Goal: Task Accomplishment & Management: Use online tool/utility

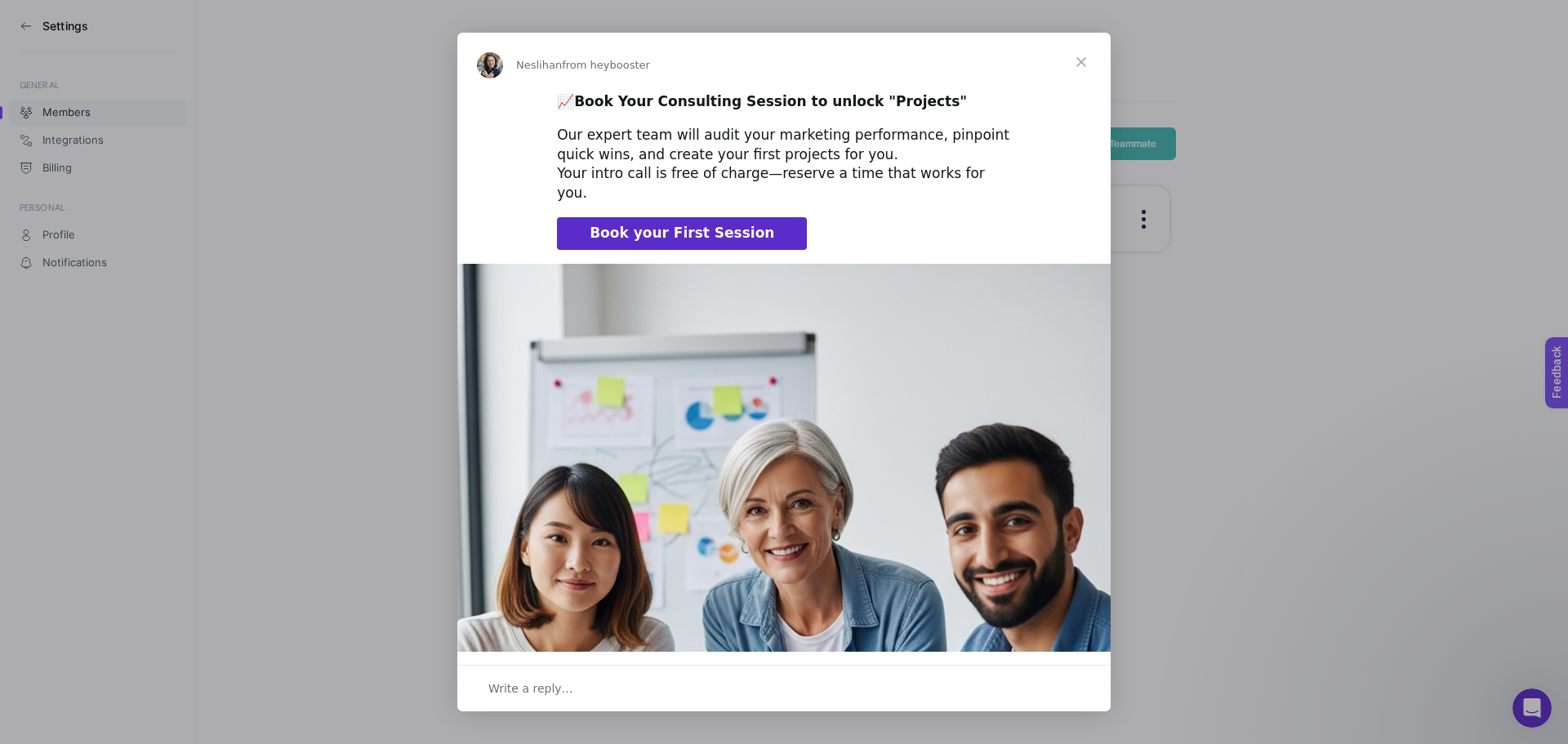
click at [1102, 49] on span "Close" at bounding box center [1081, 62] width 59 height 59
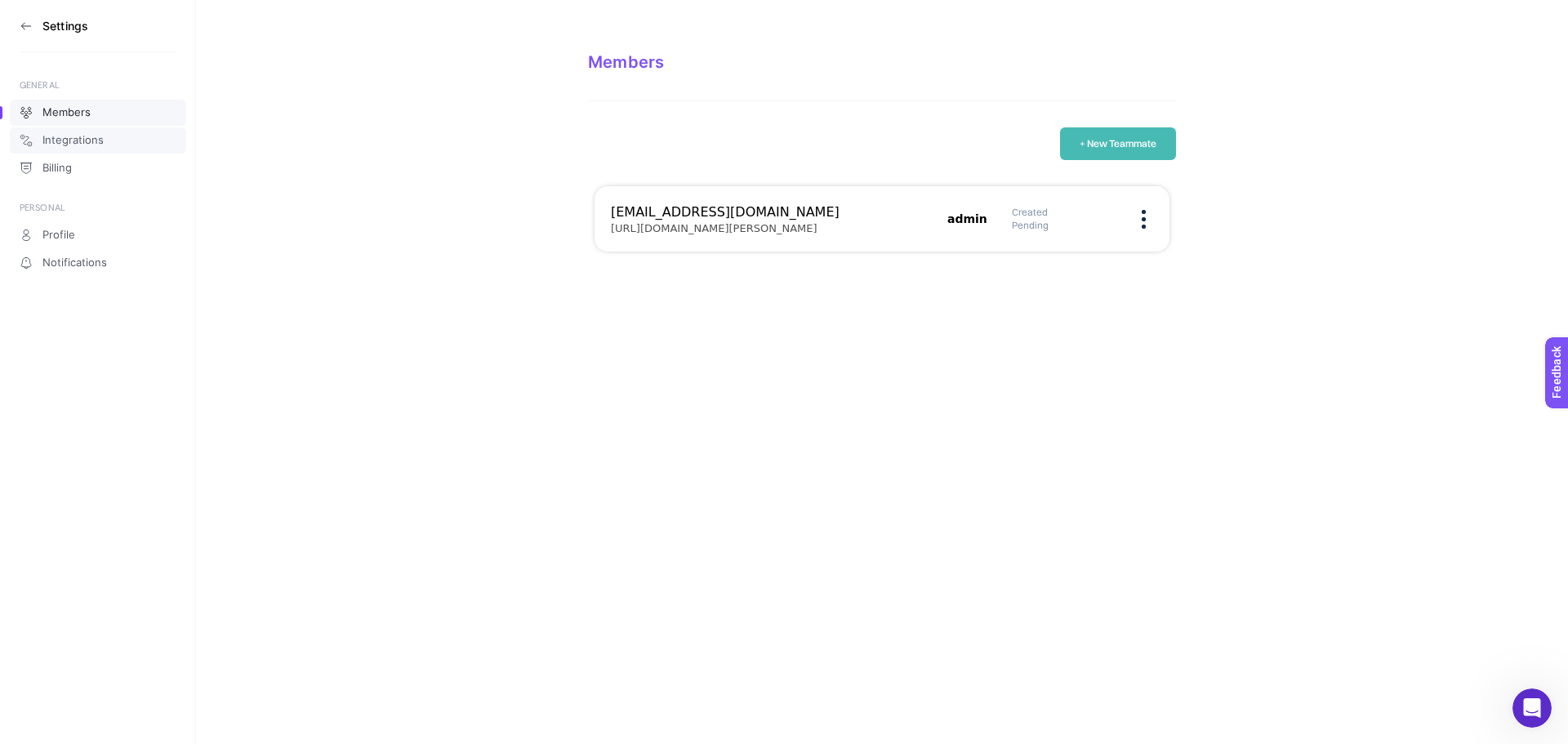
drag, startPoint x: 143, startPoint y: 130, endPoint x: 112, endPoint y: 127, distance: 31.1
click at [141, 130] on link "Integrations" at bounding box center [98, 140] width 176 height 26
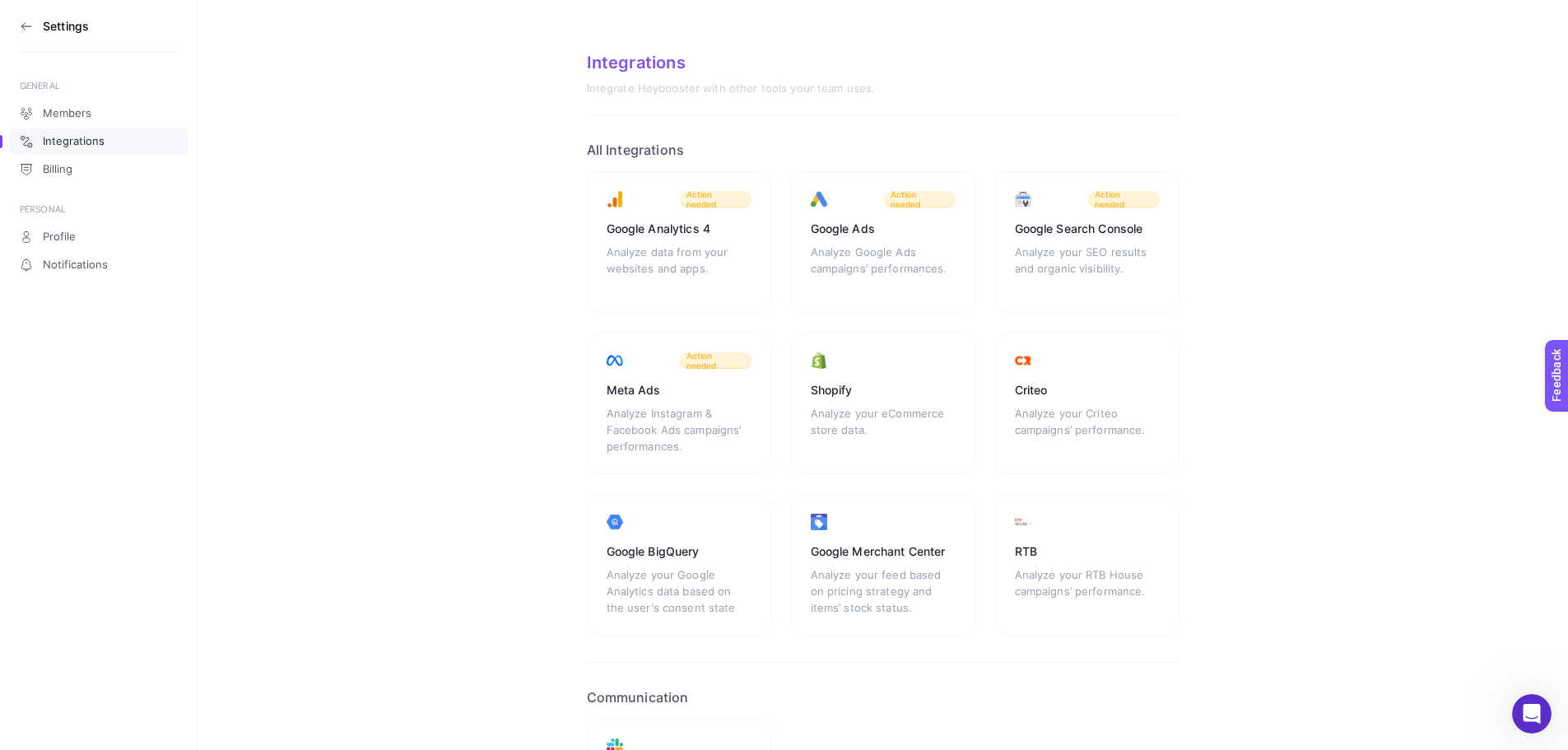
click at [67, 21] on h3 "Settings" at bounding box center [66, 26] width 46 height 13
click at [26, 23] on icon at bounding box center [26, 26] width 13 height 13
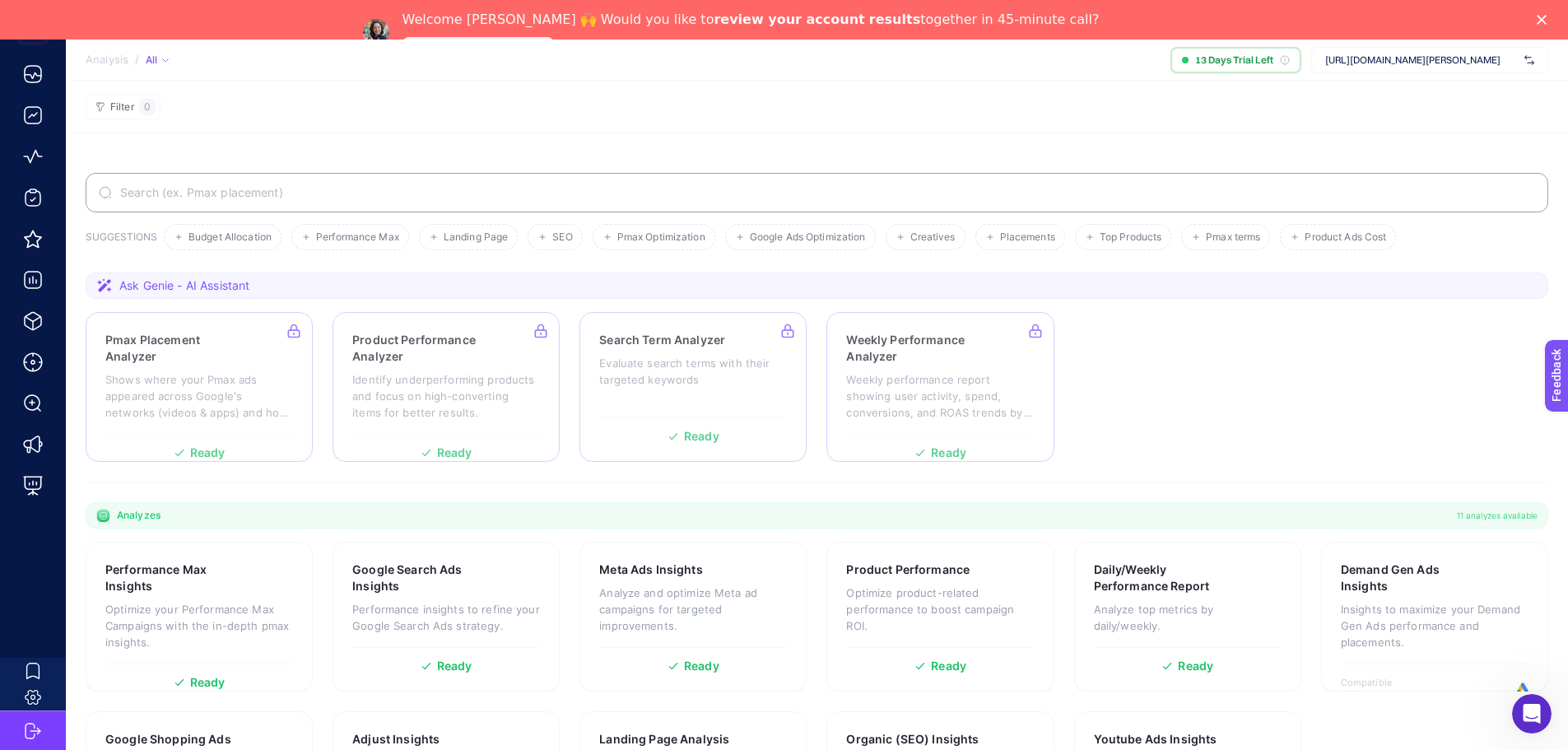
click at [202, 286] on span "Ask Genie - AI Assistant" at bounding box center [184, 285] width 130 height 17
drag, startPoint x: 119, startPoint y: 284, endPoint x: 1150, endPoint y: 291, distance: 1031.0
click at [196, 275] on section "Ask Genie - AI Assistant" at bounding box center [817, 286] width 1463 height 27
click at [103, 282] on icon at bounding box center [104, 285] width 17 height 17
click at [132, 286] on span "Ask Genie - AI Assistant" at bounding box center [184, 285] width 130 height 17
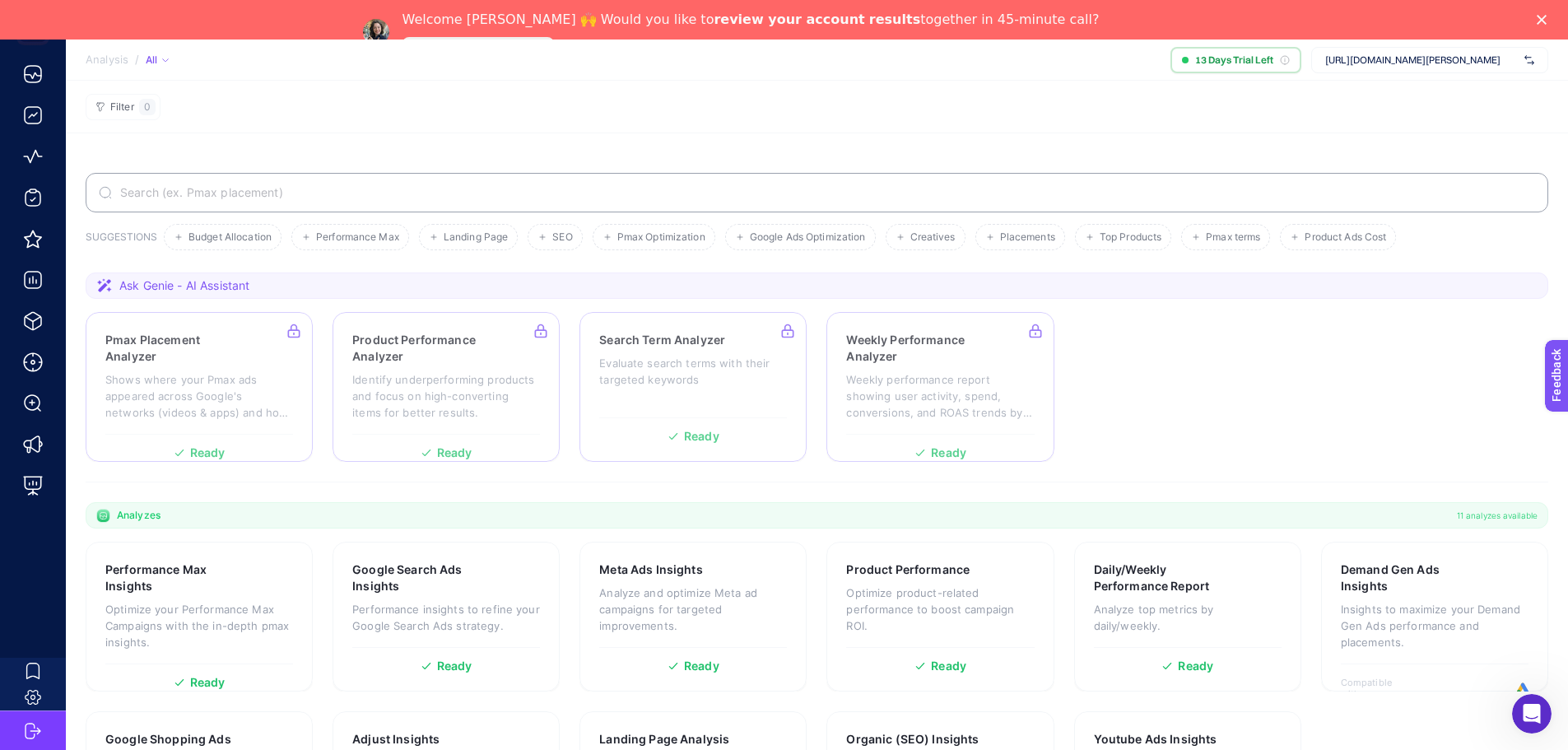
click at [193, 289] on section "Ask Genie - AI Assistant" at bounding box center [817, 286] width 1463 height 27
drag, startPoint x: 205, startPoint y: 283, endPoint x: 228, endPoint y: 287, distance: 23.3
click at [208, 283] on span "Ask Genie - AI Assistant" at bounding box center [184, 285] width 130 height 17
click at [241, 293] on span "Ask Genie - AI Assistant" at bounding box center [184, 285] width 130 height 17
click at [251, 435] on div at bounding box center [199, 387] width 228 height 150
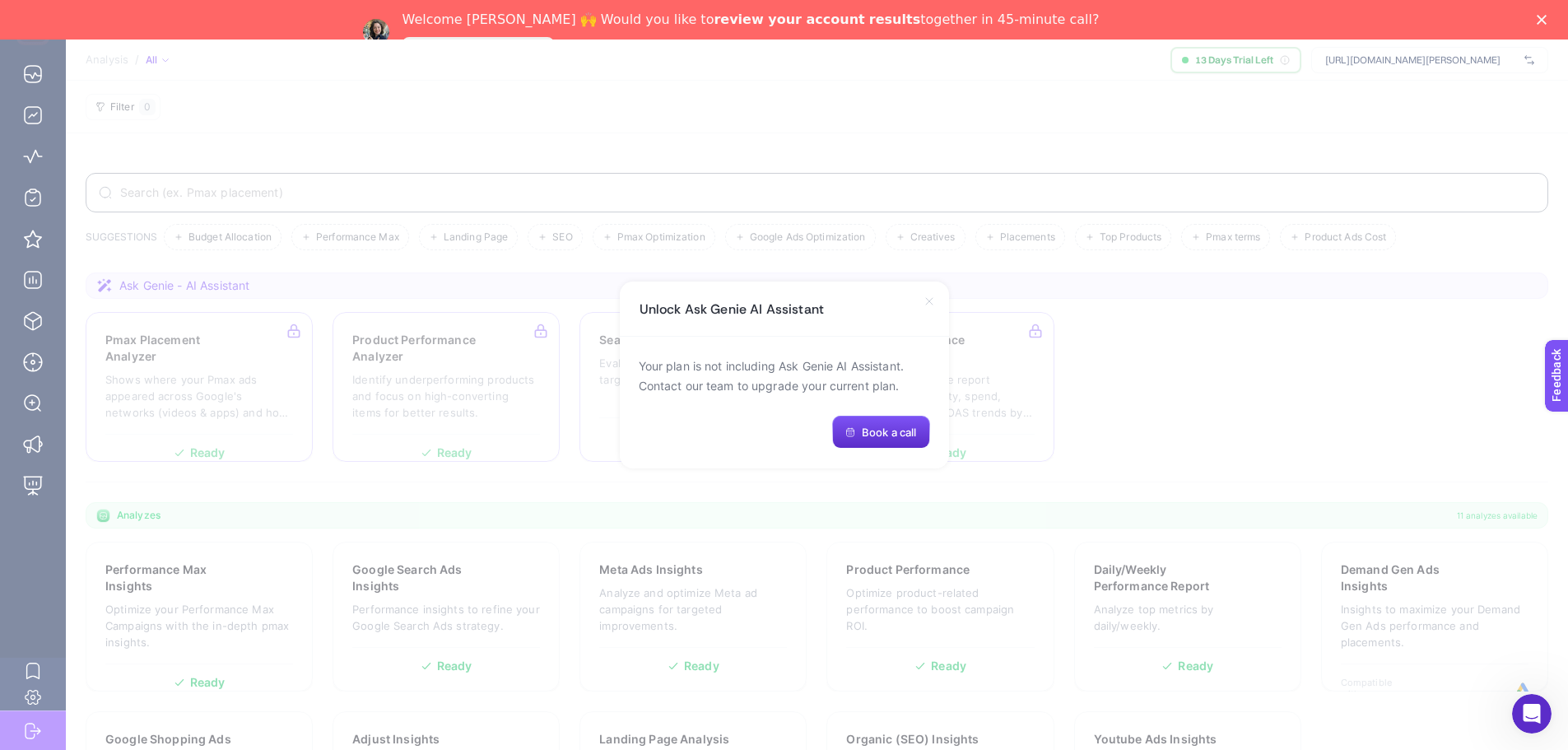
click at [924, 294] on div "Unlock Ask Genie AI Assistant" at bounding box center [784, 309] width 329 height 55
click at [925, 300] on icon at bounding box center [929, 301] width 13 height 13
